Goal: Register for event/course

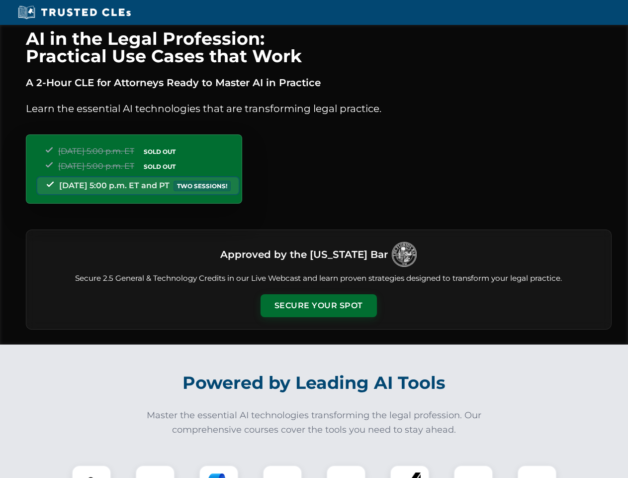
click at [318, 305] on button "Secure Your Spot" at bounding box center [319, 305] width 116 height 23
click at [92, 471] on img at bounding box center [91, 484] width 29 height 29
